Goal: Communication & Community: Answer question/provide support

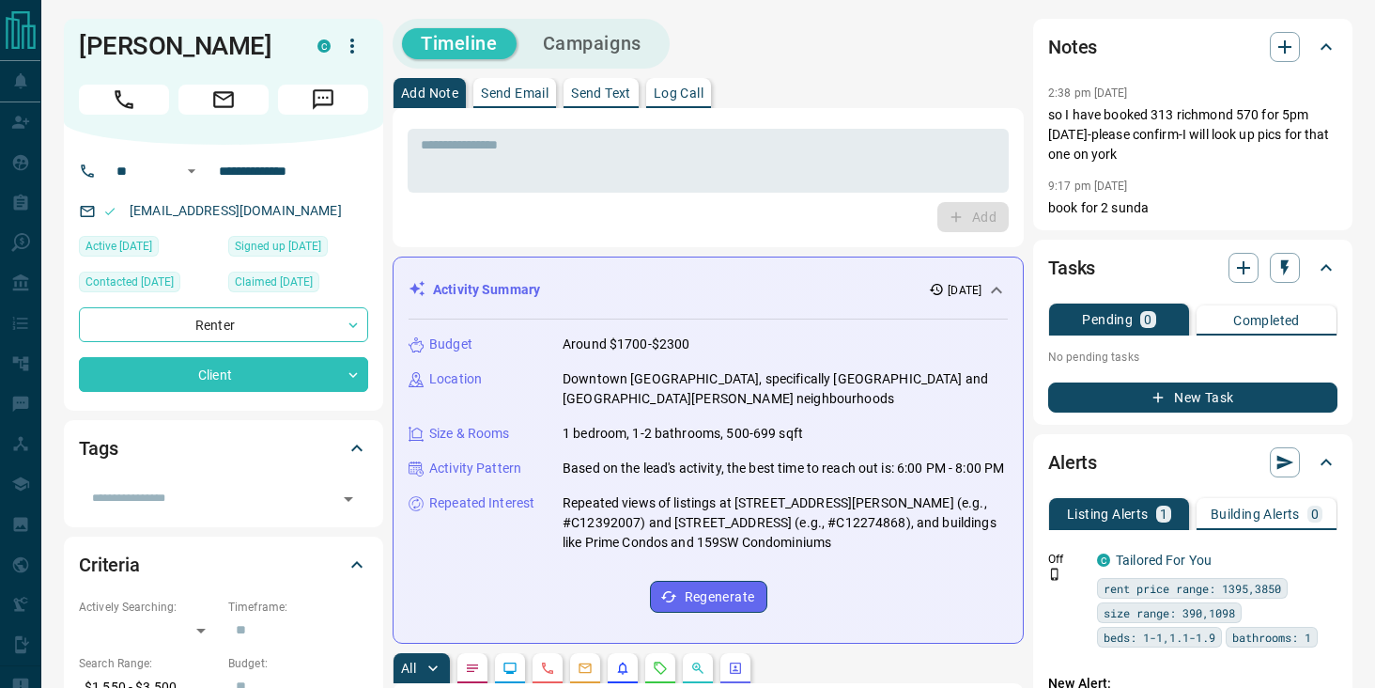
click at [603, 89] on p "Send Text" at bounding box center [601, 92] width 60 height 13
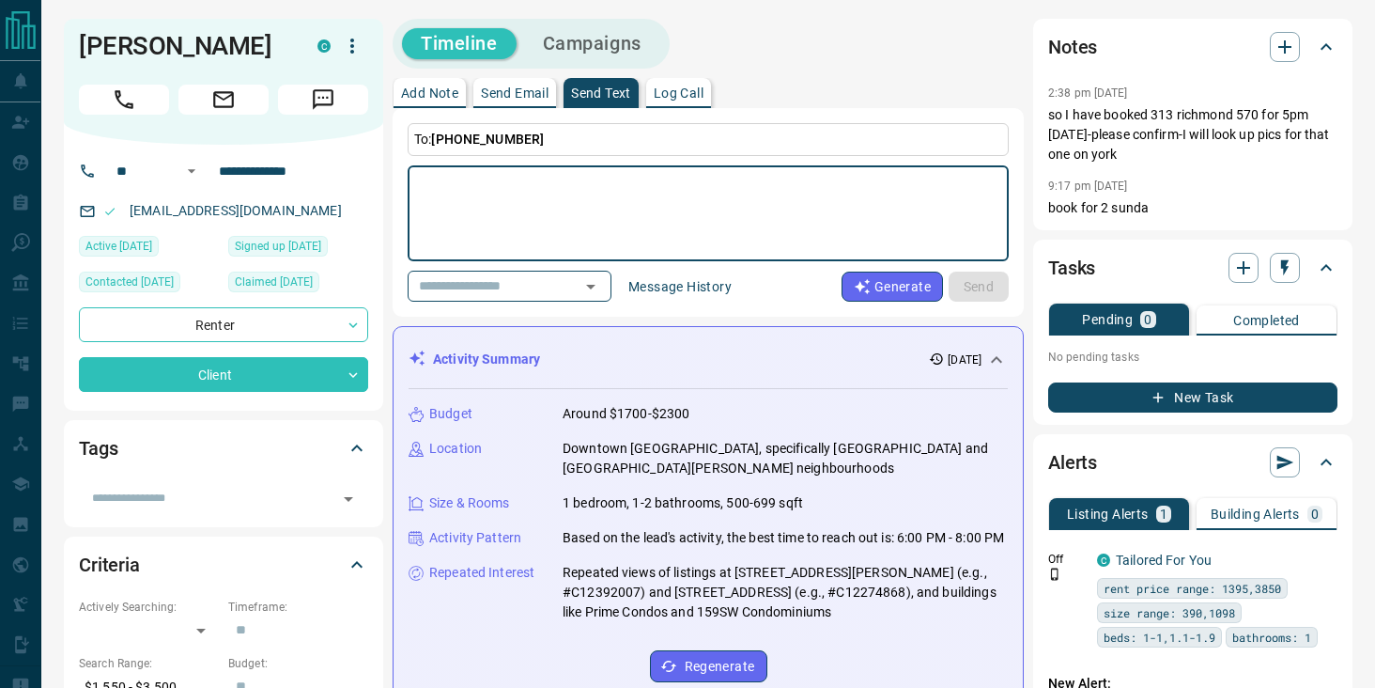
click at [528, 170] on div "* ​" at bounding box center [708, 213] width 601 height 96
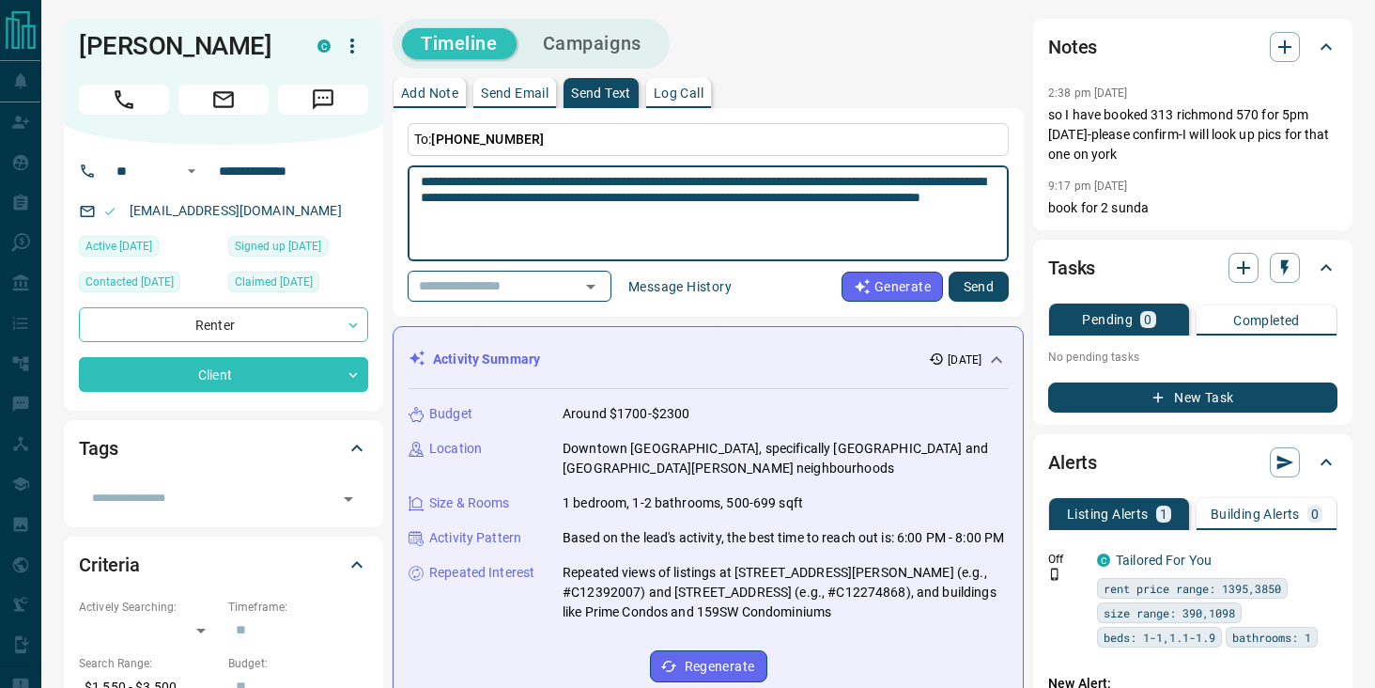
type textarea "**********"
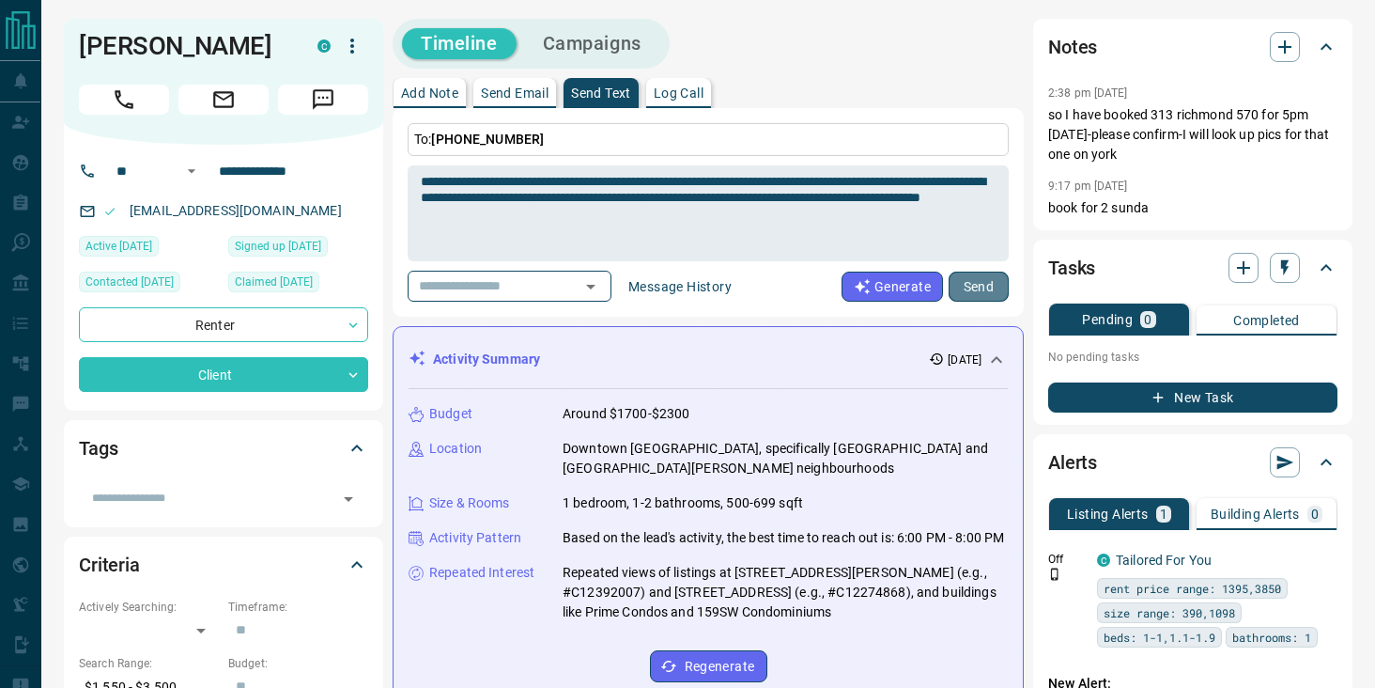
click at [966, 294] on button "Send" at bounding box center [979, 286] width 60 height 30
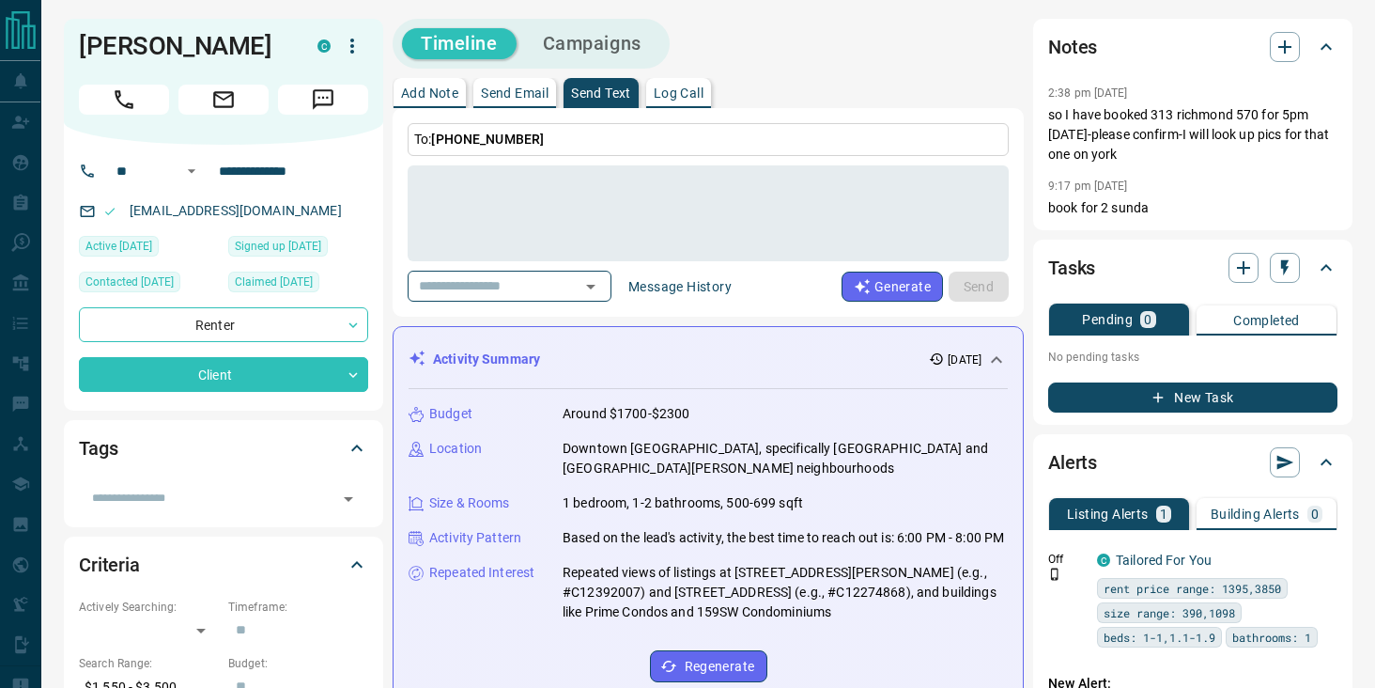
click at [883, 83] on div "Add Note Send Email Send Text Log Call" at bounding box center [708, 93] width 631 height 30
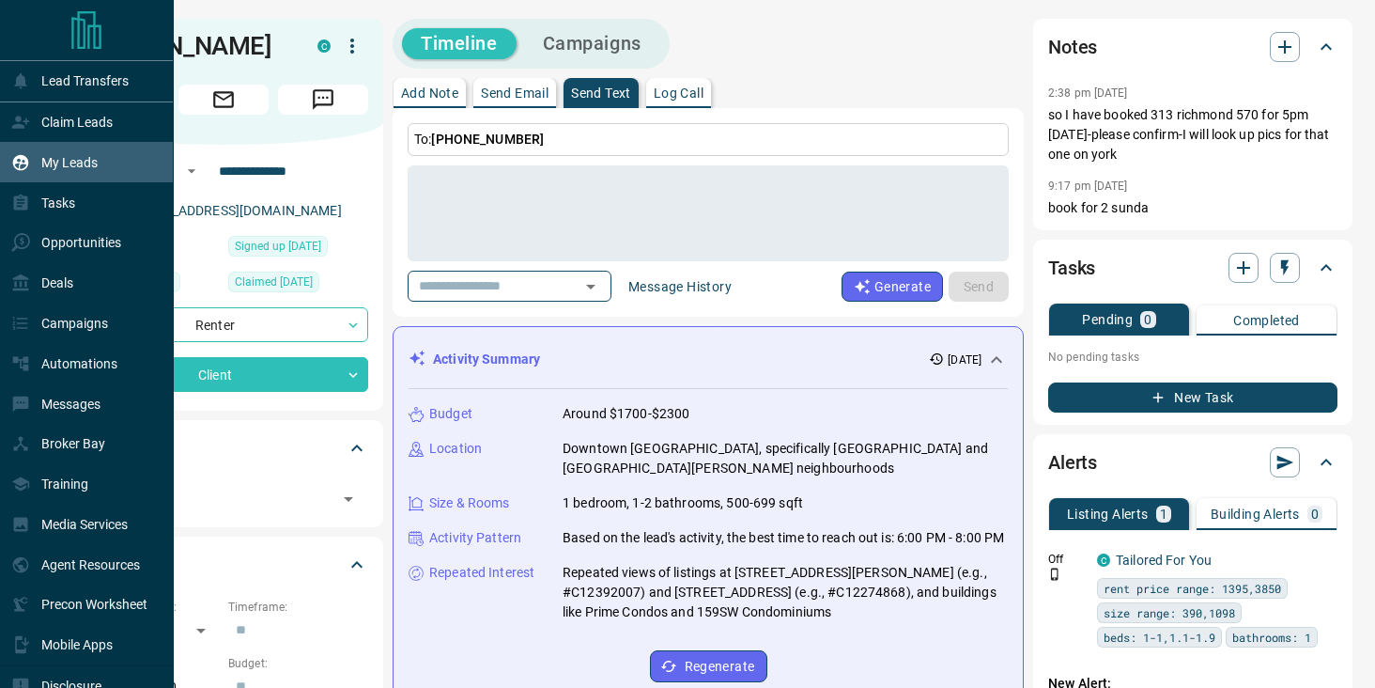
drag, startPoint x: 46, startPoint y: 158, endPoint x: 67, endPoint y: 149, distance: 22.3
click at [48, 160] on p "My Leads" at bounding box center [69, 162] width 56 height 15
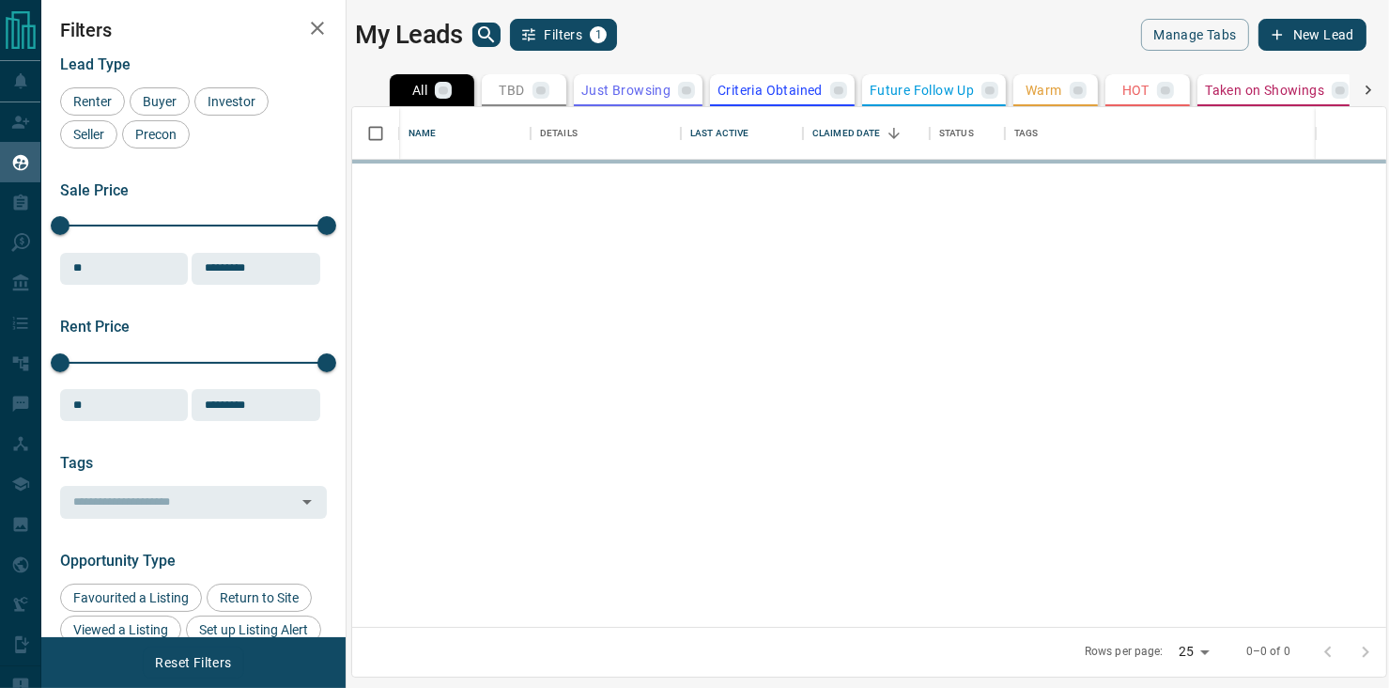
scroll to position [505, 1020]
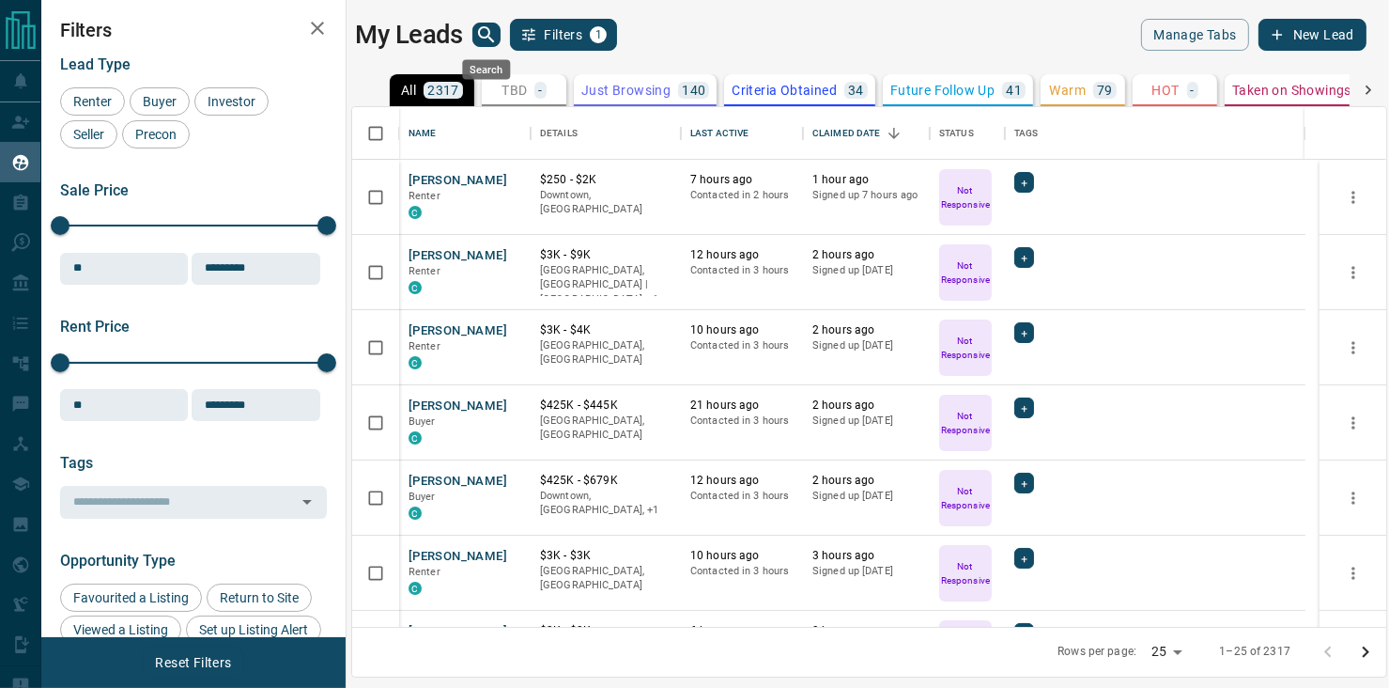
click at [482, 29] on icon "search button" at bounding box center [486, 34] width 23 height 23
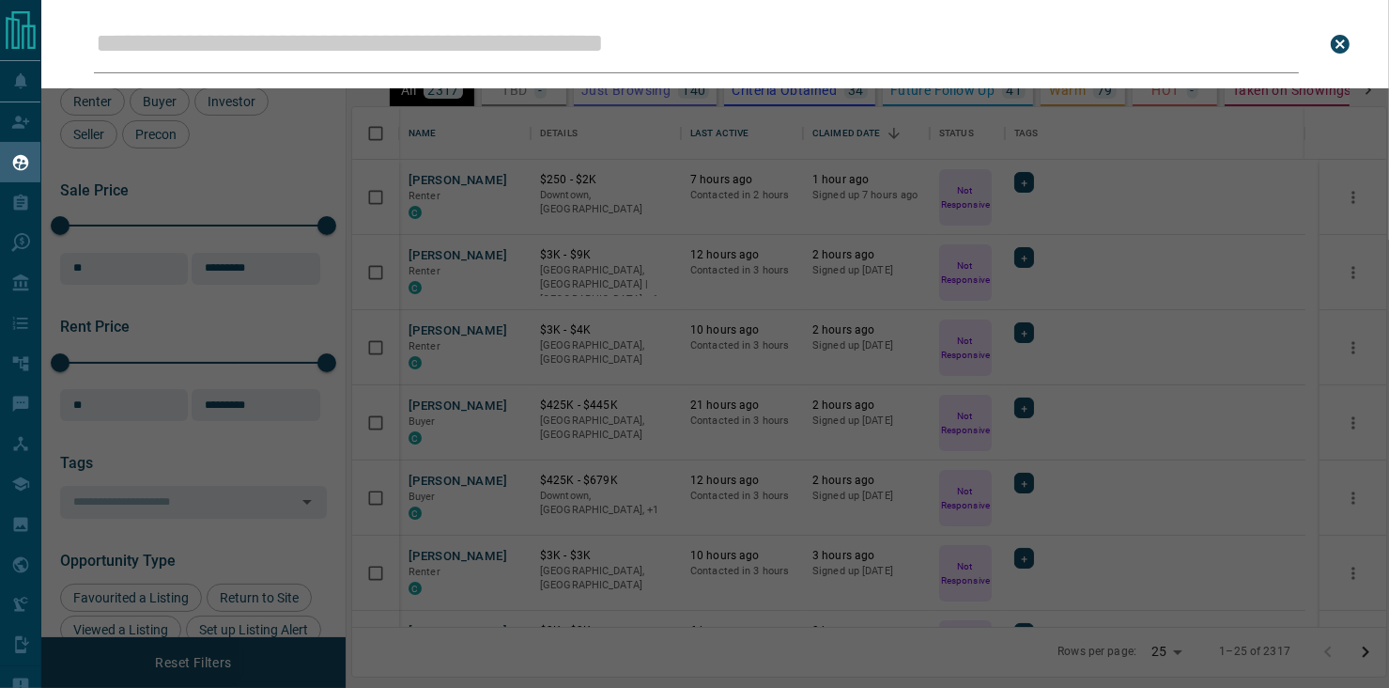
click at [470, 39] on input "Leads Search Bar" at bounding box center [696, 44] width 1205 height 58
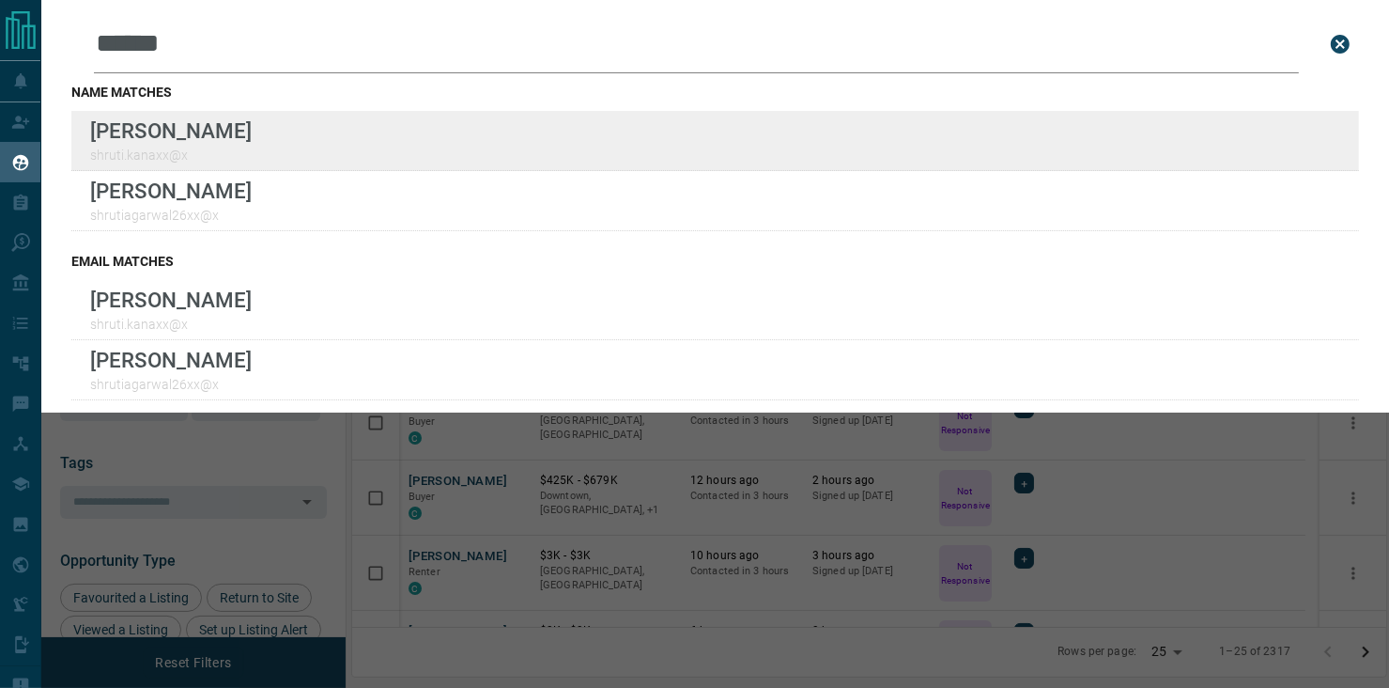
type input "******"
